Goal: Contribute content: Add original content to the website for others to see

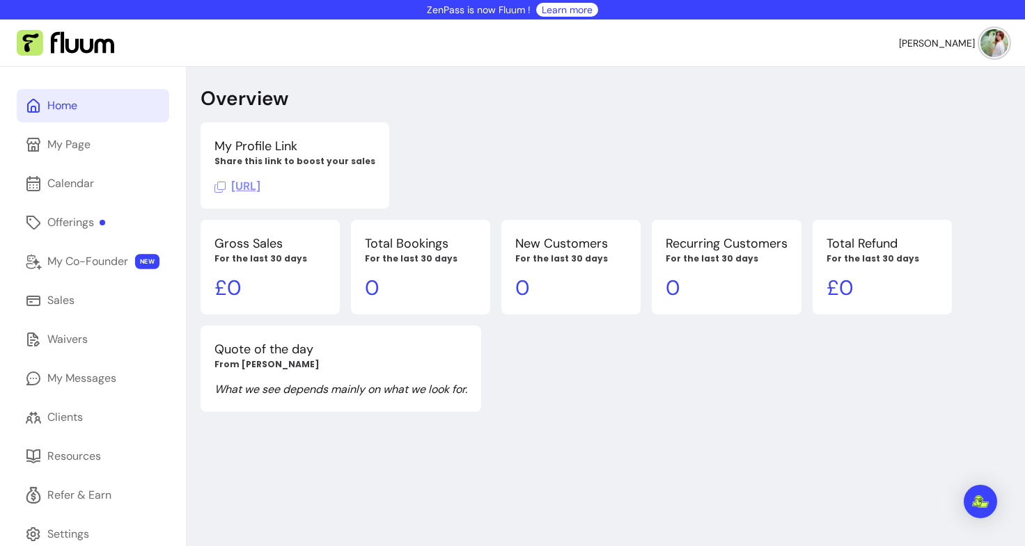
click at [78, 102] on link "Home" at bounding box center [93, 105] width 152 height 33
click at [91, 209] on link "Offerings" at bounding box center [93, 222] width 152 height 33
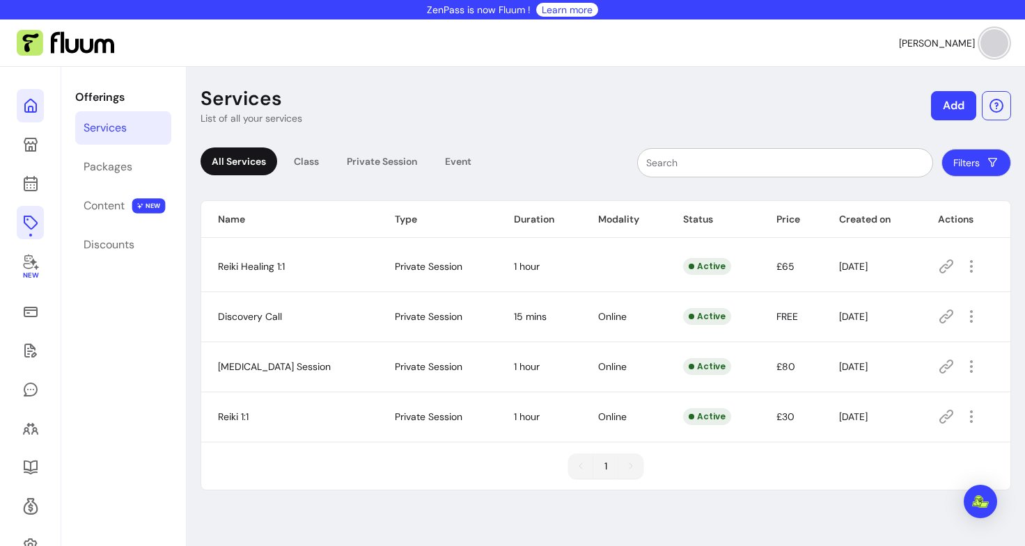
click at [33, 104] on icon at bounding box center [30, 105] width 17 height 17
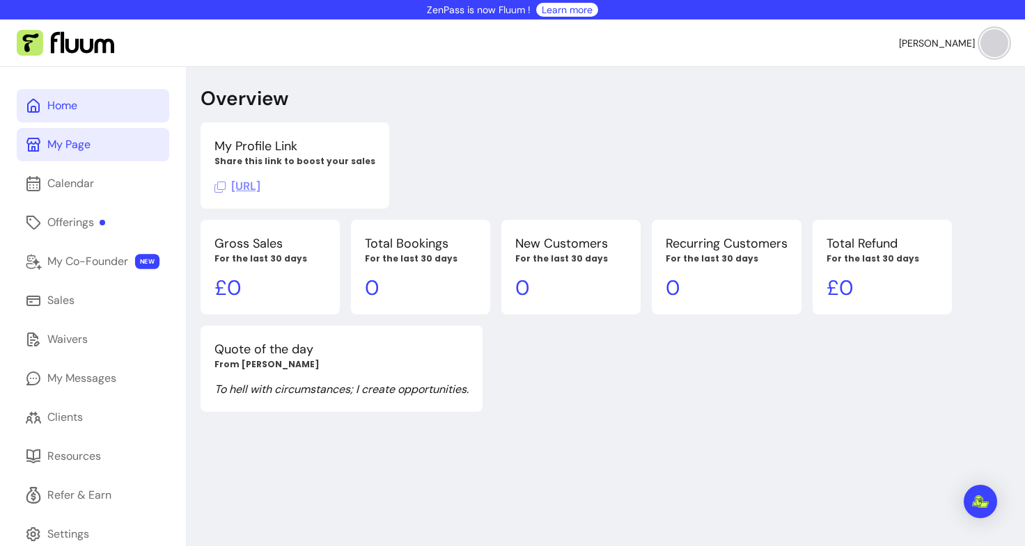
click at [74, 148] on div "My Page" at bounding box center [68, 144] width 43 height 17
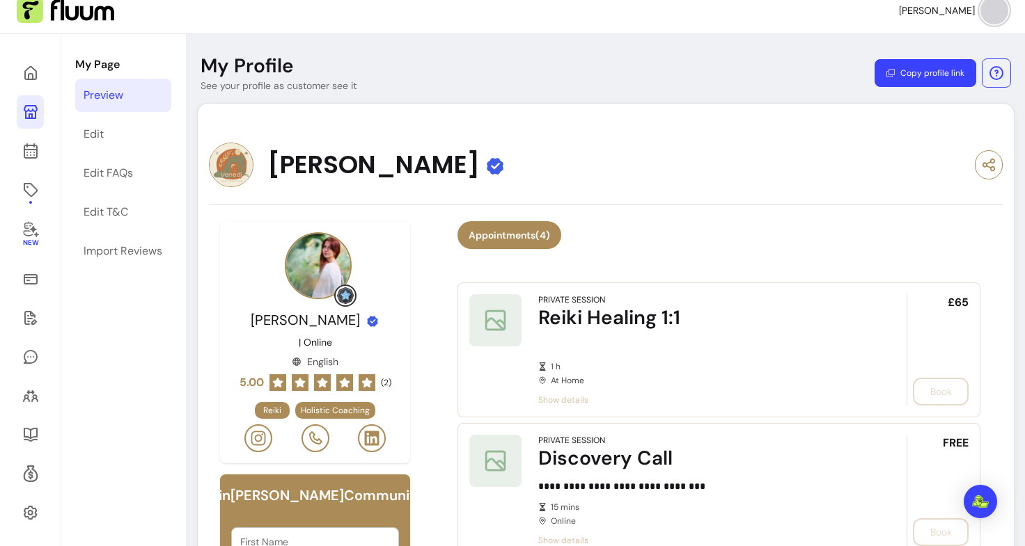
scroll to position [32, 0]
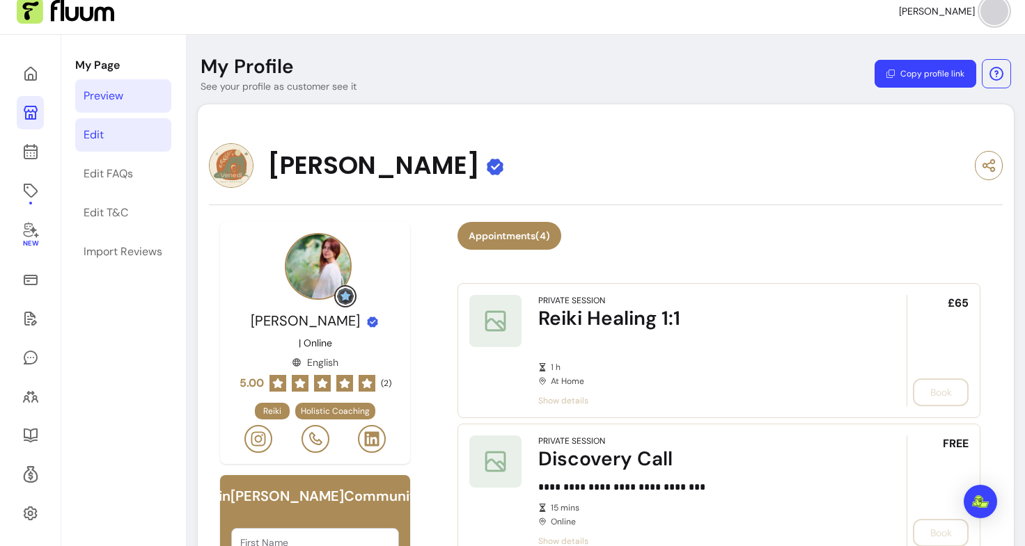
click at [129, 143] on link "Edit" at bounding box center [123, 134] width 96 height 33
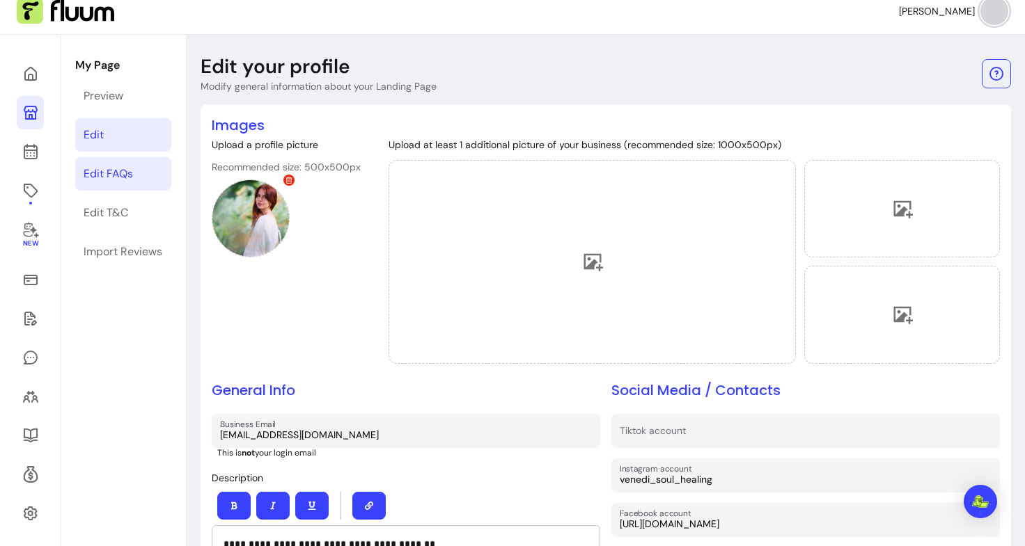
click at [125, 180] on div "Edit FAQs" at bounding box center [108, 174] width 49 height 17
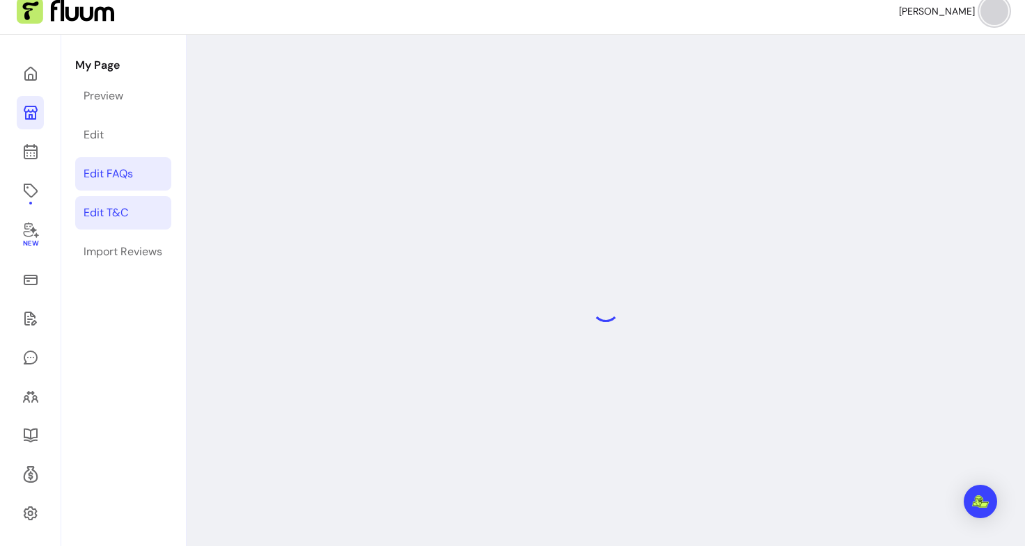
click at [111, 216] on div "Edit T&C" at bounding box center [106, 213] width 45 height 17
select select "*"
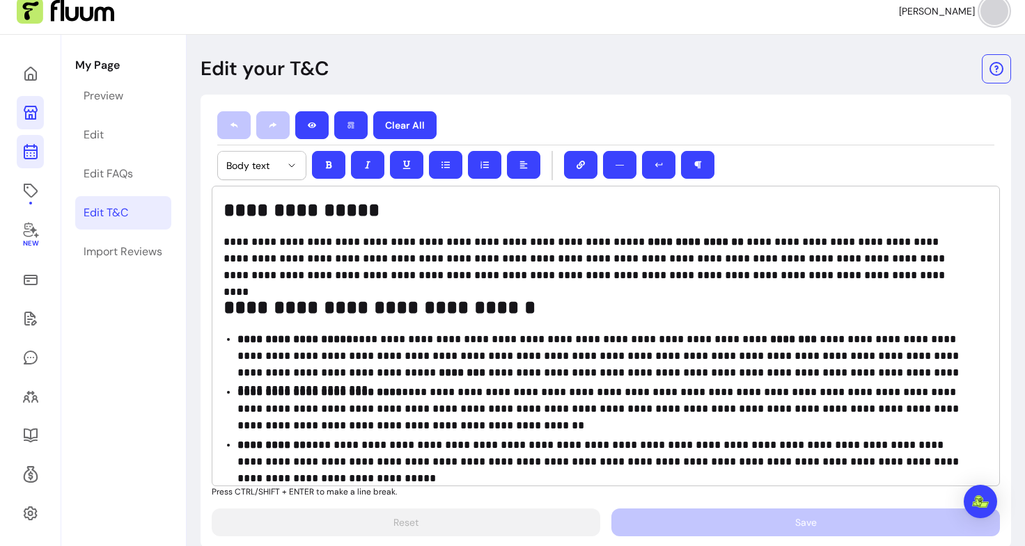
click at [32, 152] on icon at bounding box center [30, 151] width 17 height 17
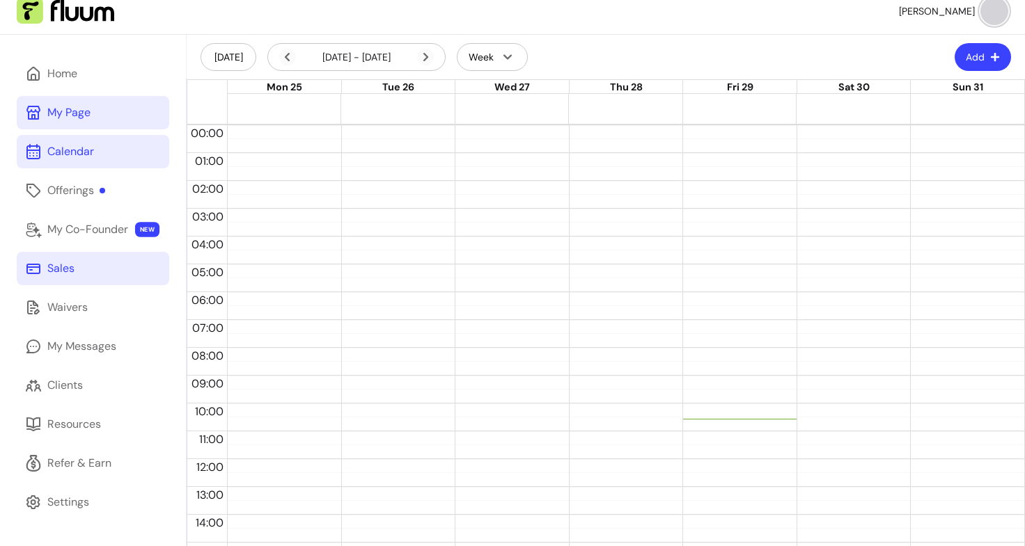
click at [79, 257] on link "Sales" at bounding box center [93, 268] width 152 height 33
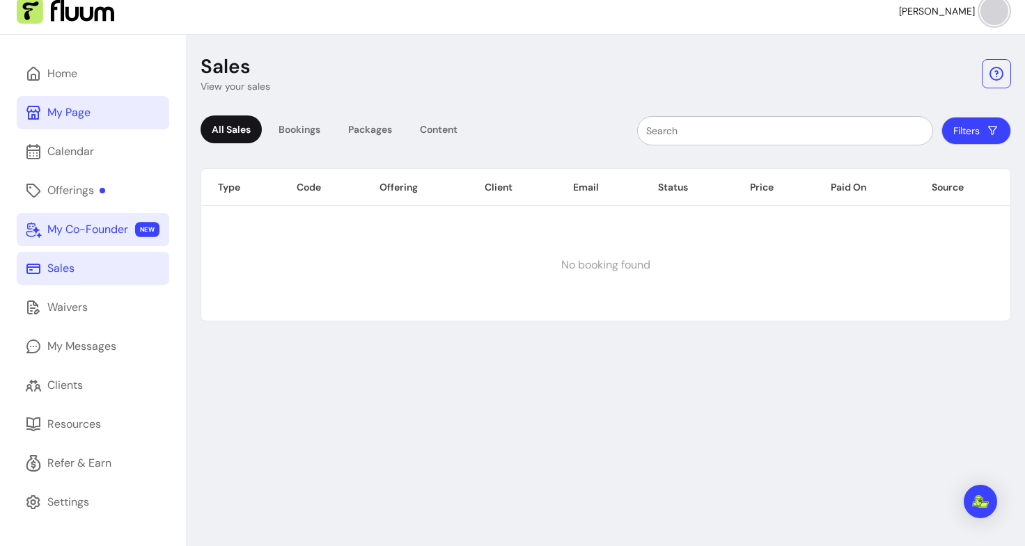
click at [84, 237] on div "My Co-Founder" at bounding box center [87, 229] width 81 height 17
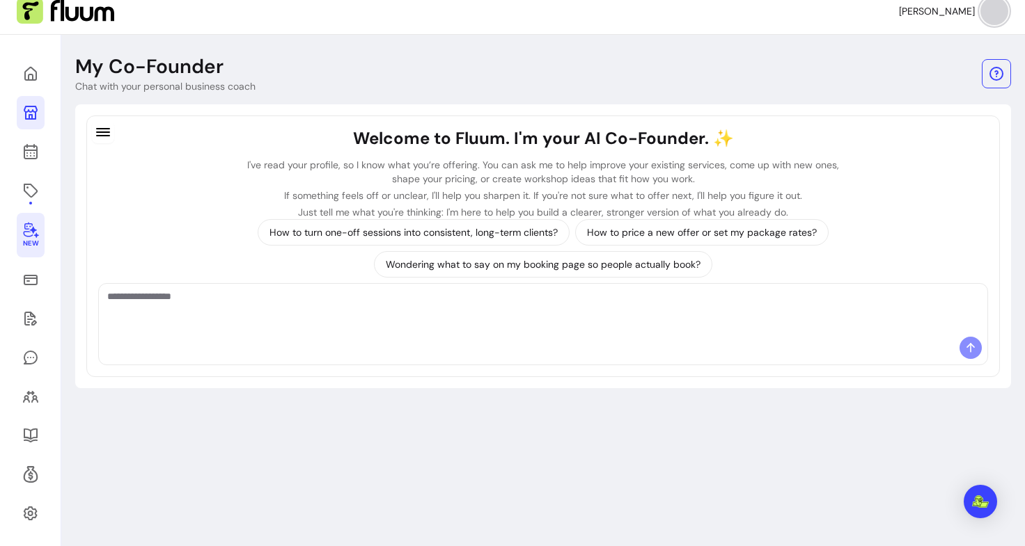
click at [72, 290] on div "My Co-Founder Chat with your personal business coach Welcome to Fluum. I'm your…" at bounding box center [542, 308] width 963 height 546
click at [47, 270] on div "New" at bounding box center [30, 308] width 61 height 546
click at [46, 274] on div "New" at bounding box center [30, 308] width 61 height 546
click at [42, 277] on link at bounding box center [31, 279] width 28 height 33
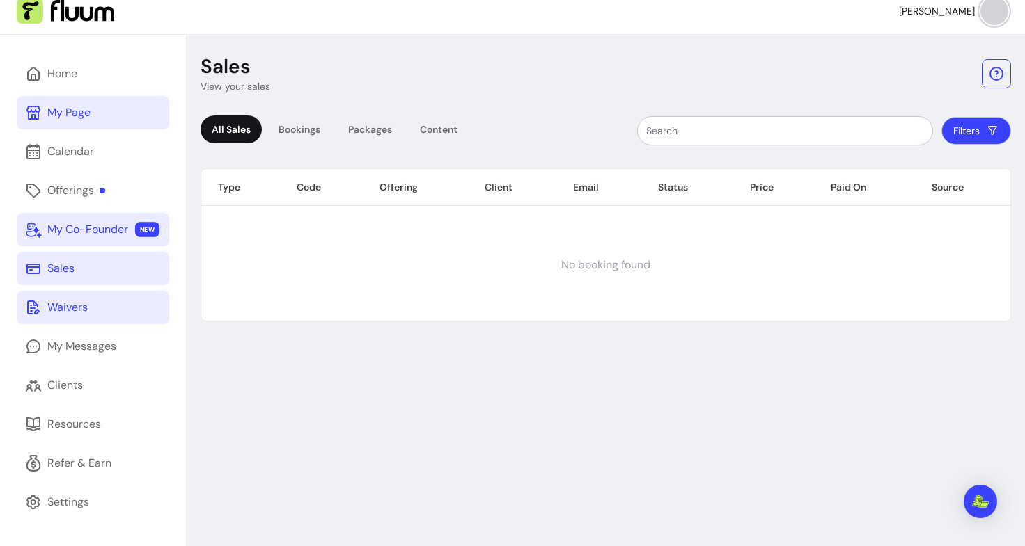
click at [35, 313] on icon at bounding box center [33, 308] width 13 height 14
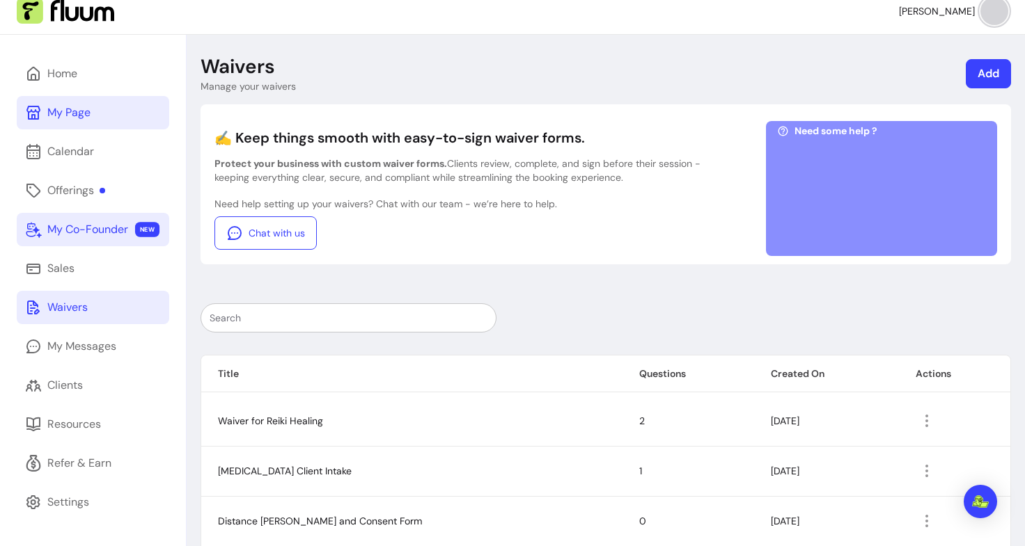
click at [77, 324] on div "Home My Page Calendar Offerings My Co-Founder NEW Sales Waivers My Messages Cli…" at bounding box center [93, 325] width 186 height 580
click at [77, 339] on div "My Messages" at bounding box center [81, 346] width 69 height 17
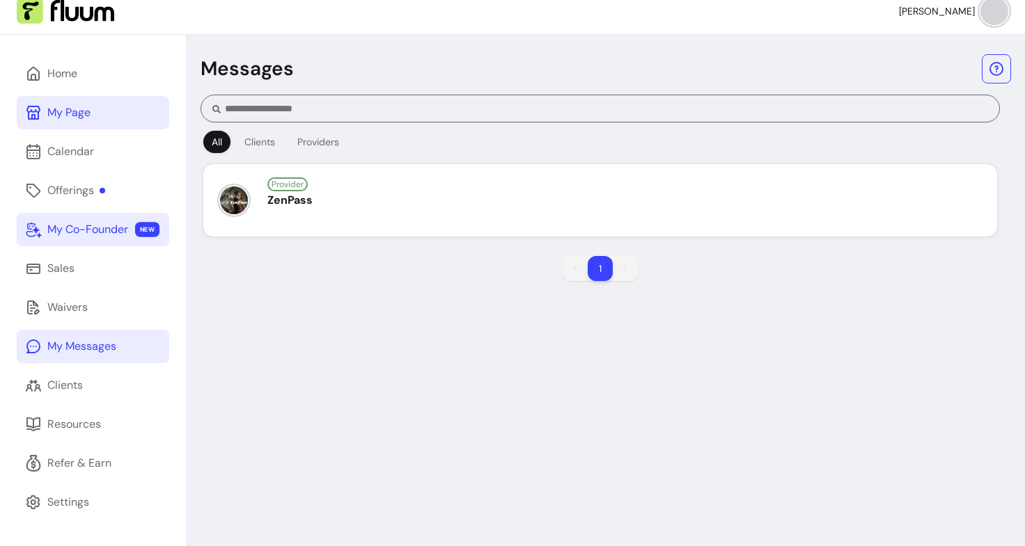
scroll to position [67, 0]
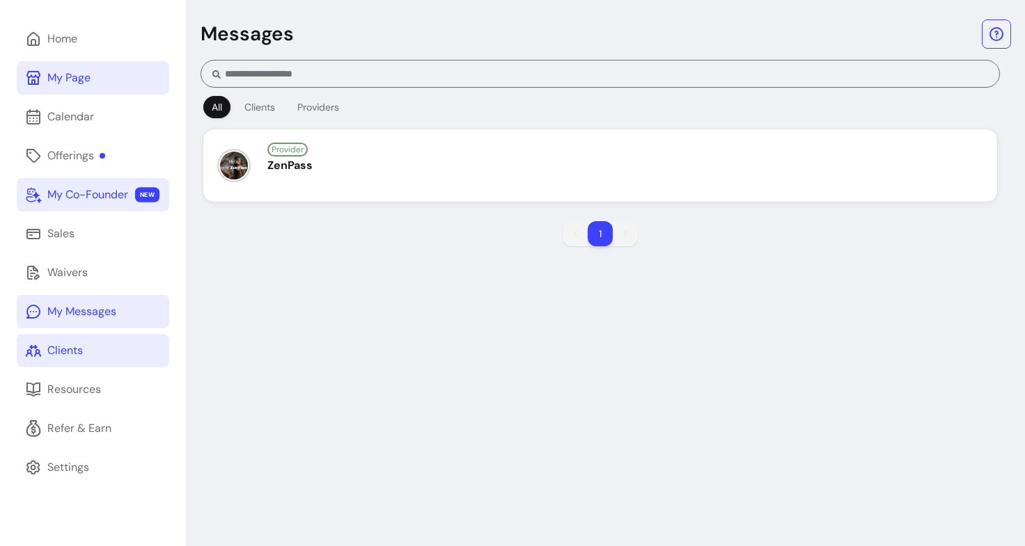
click at [81, 347] on div "Clients" at bounding box center [65, 351] width 36 height 17
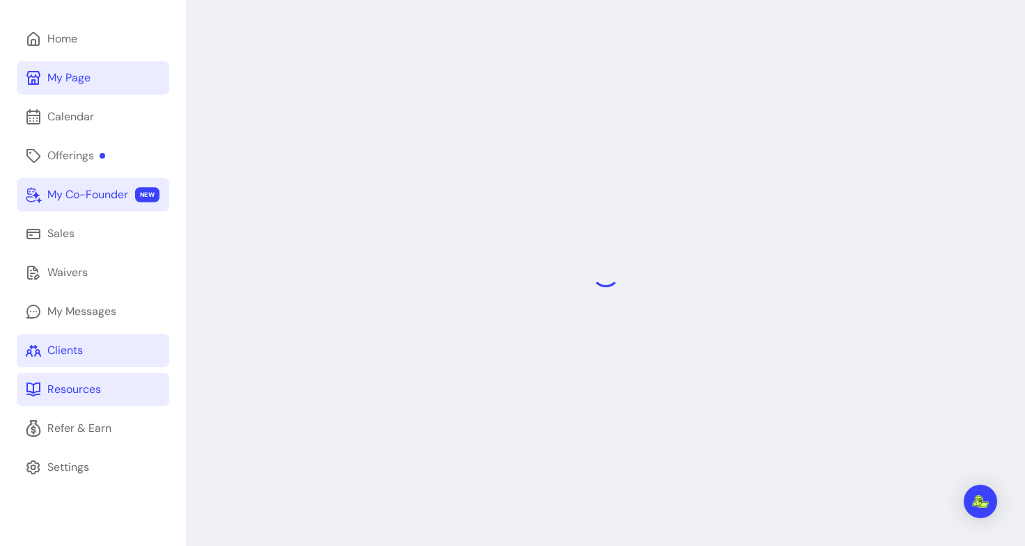
click at [65, 396] on div "Resources" at bounding box center [74, 389] width 54 height 17
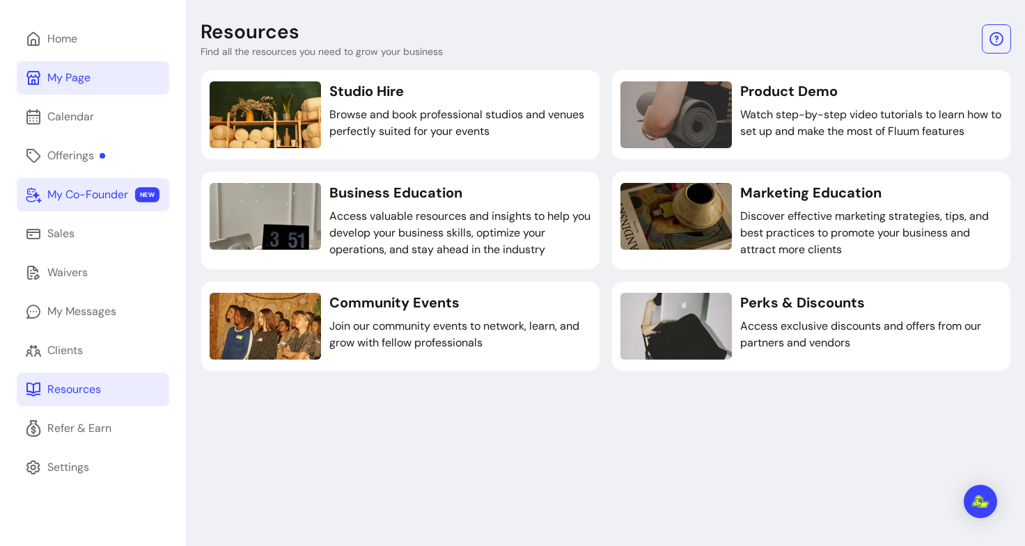
click at [132, 198] on link "My Co-Founder NEW" at bounding box center [93, 194] width 152 height 33
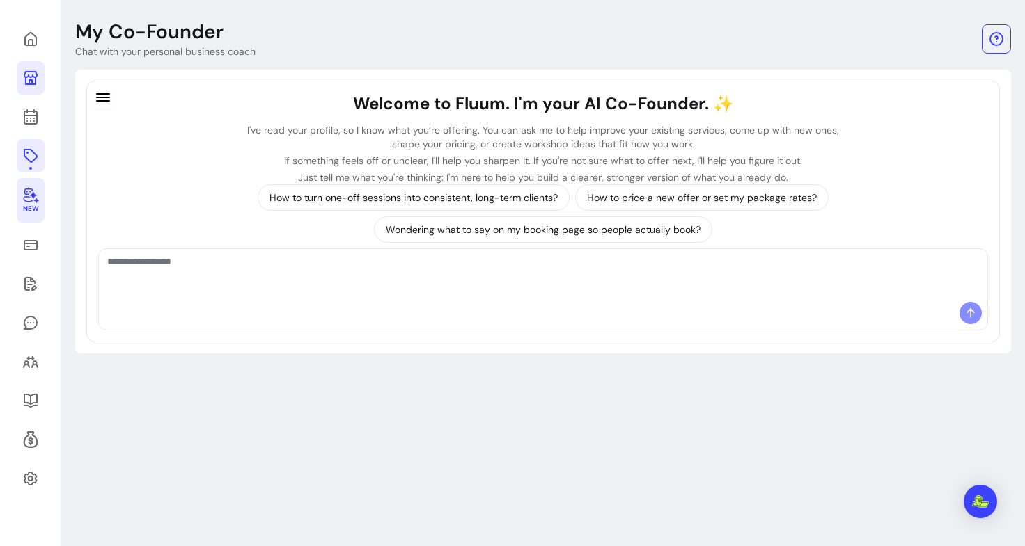
click at [27, 160] on icon at bounding box center [30, 156] width 17 height 17
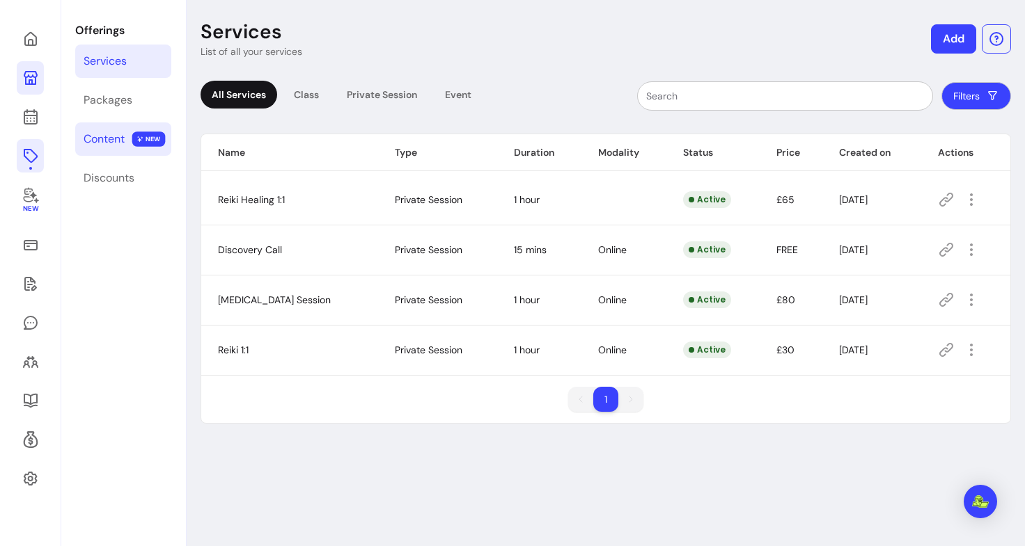
click at [127, 148] on link "Content NEW" at bounding box center [123, 139] width 96 height 33
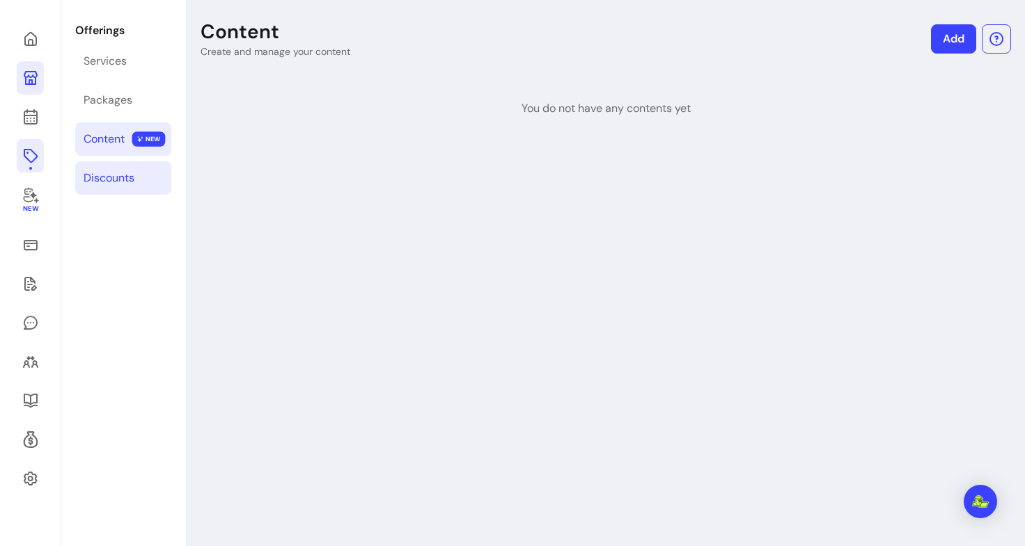
click at [123, 181] on div "Discounts" at bounding box center [109, 178] width 51 height 17
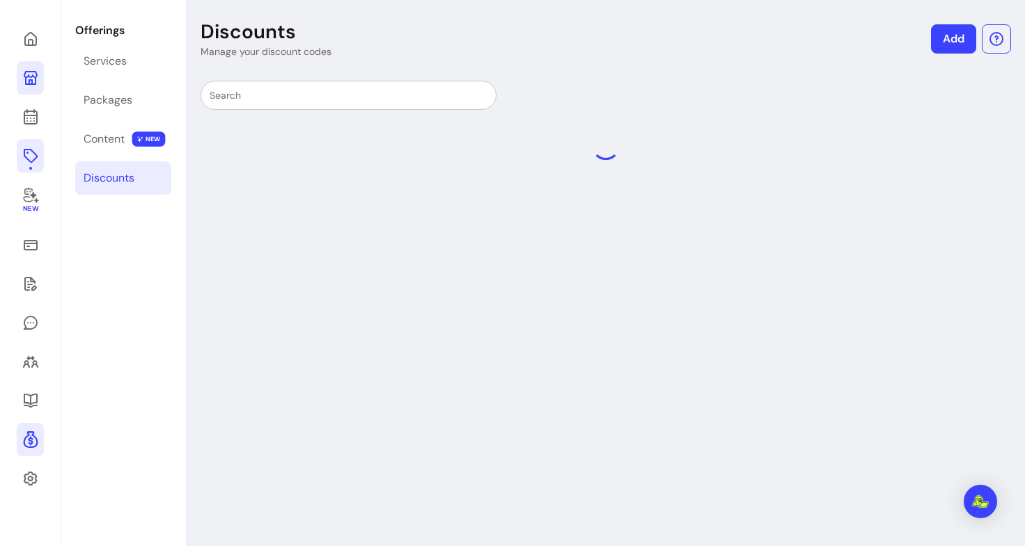
click at [36, 439] on icon at bounding box center [30, 440] width 15 height 17
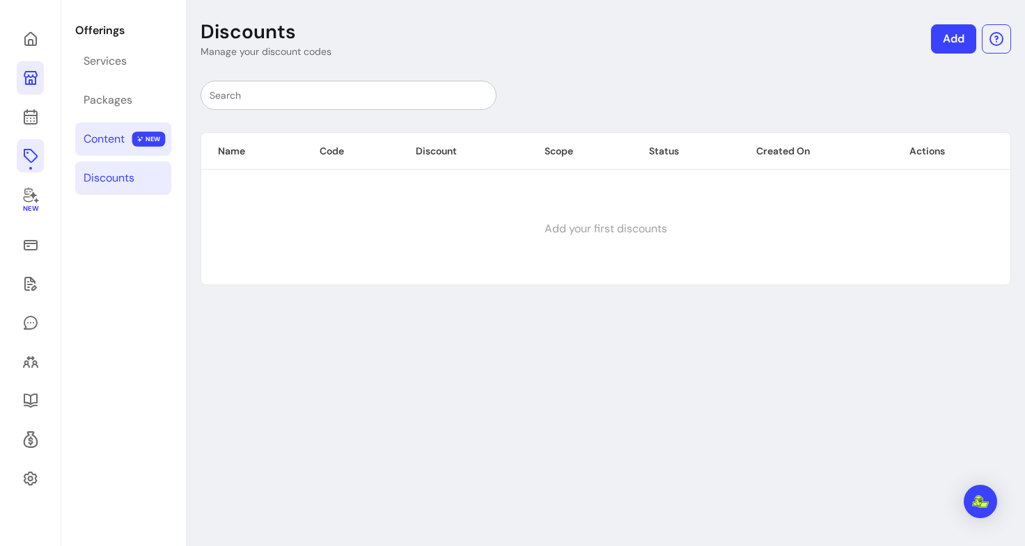
click at [134, 139] on span "NEW" at bounding box center [148, 139] width 33 height 15
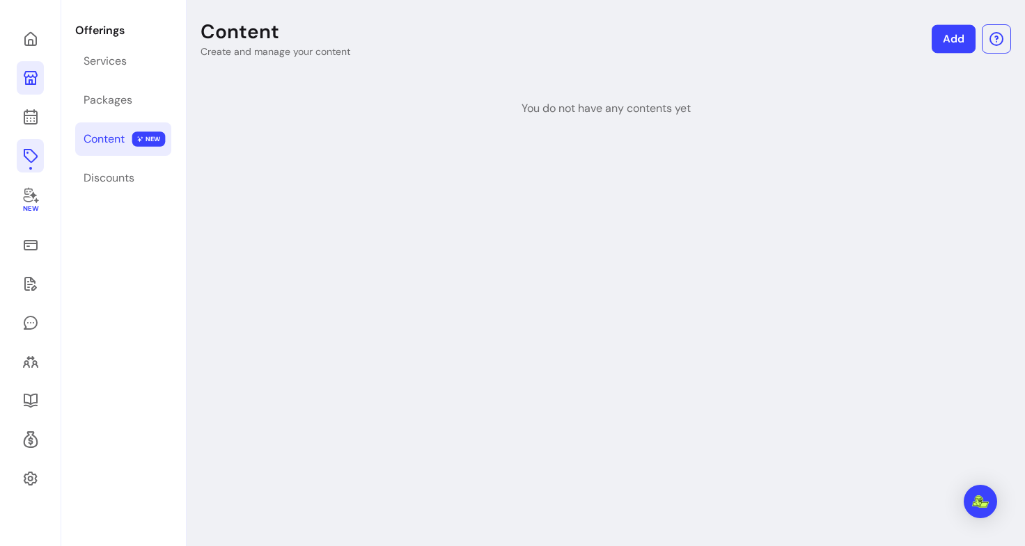
click at [954, 49] on link "Add" at bounding box center [953, 39] width 44 height 29
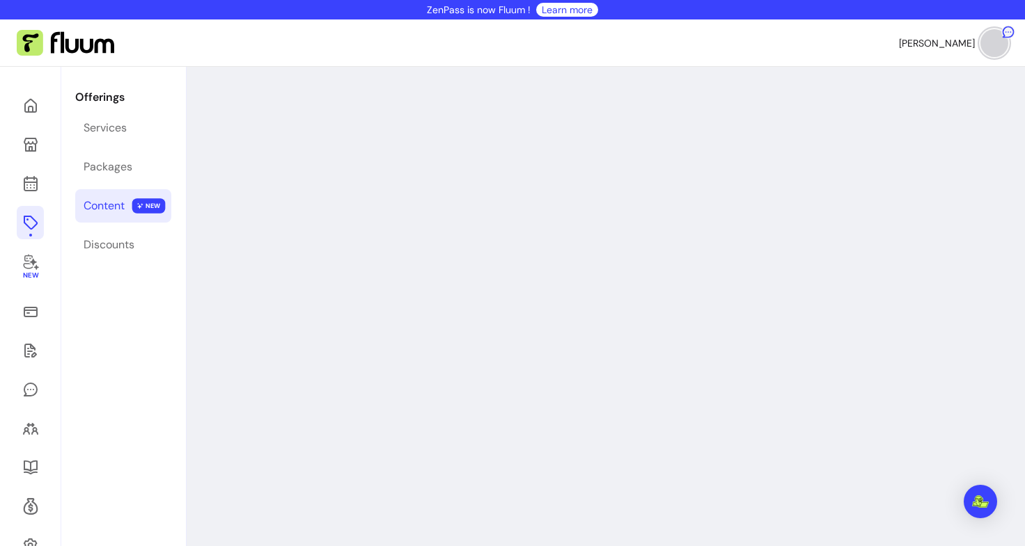
select select "***"
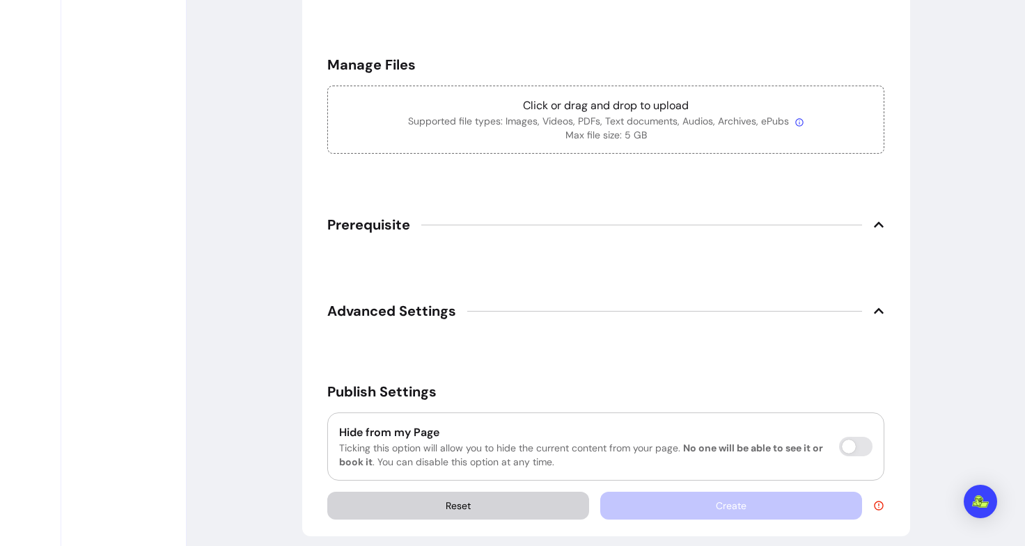
scroll to position [730, 0]
